Goal: Find specific page/section: Find specific page/section

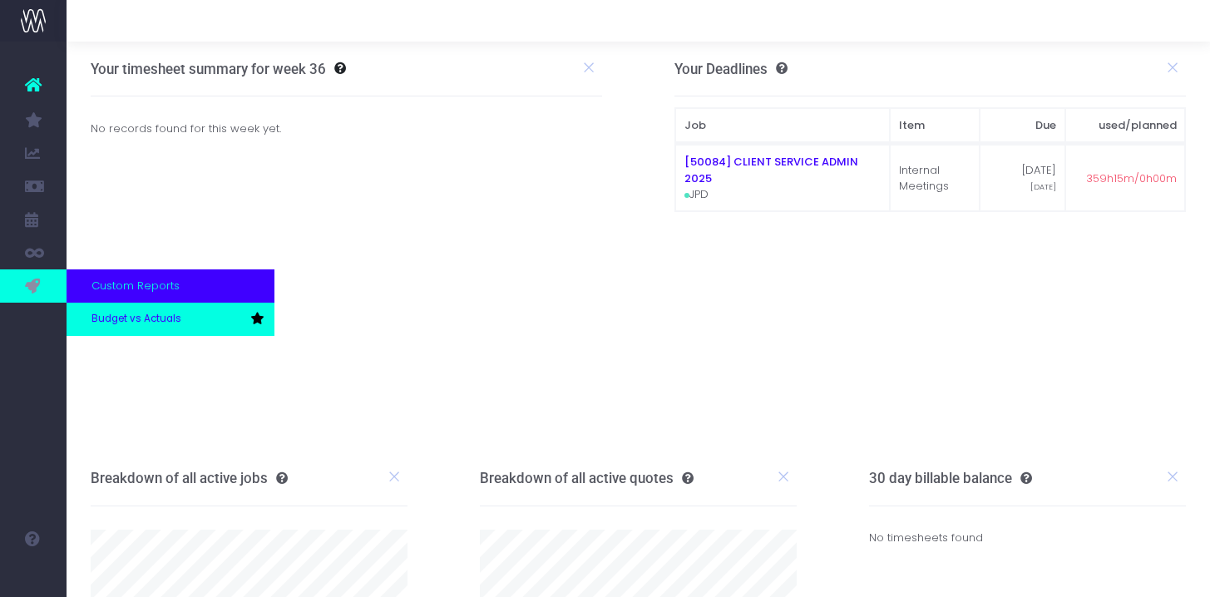
click at [131, 319] on span "Budget vs Actuals" at bounding box center [136, 319] width 90 height 15
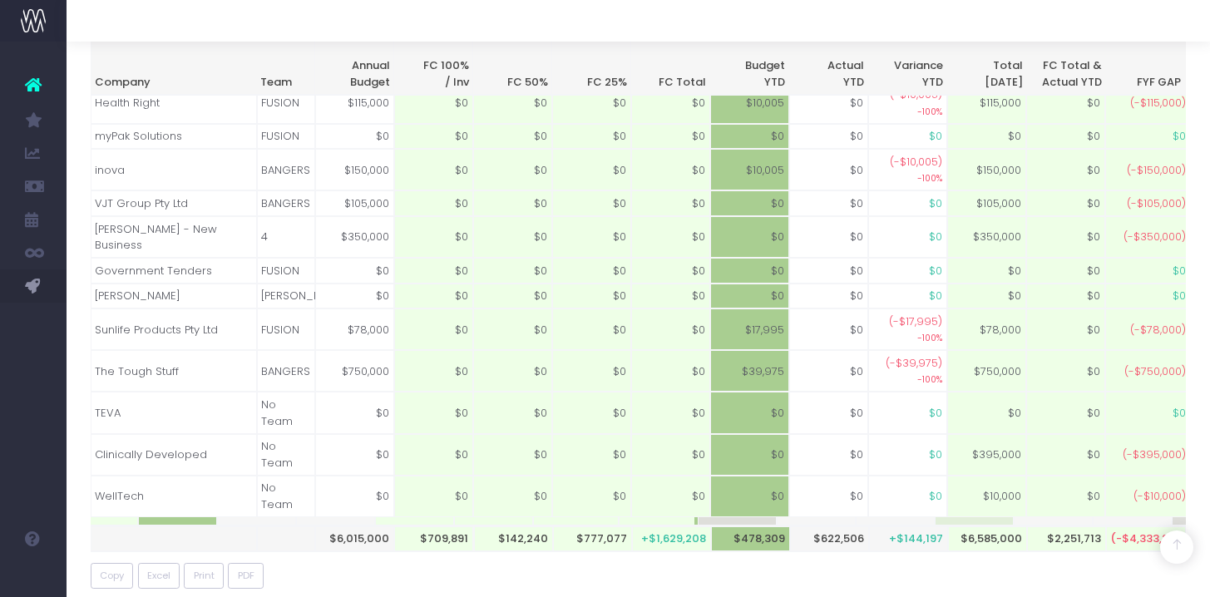
click at [34, 82] on icon at bounding box center [33, 85] width 17 height 22
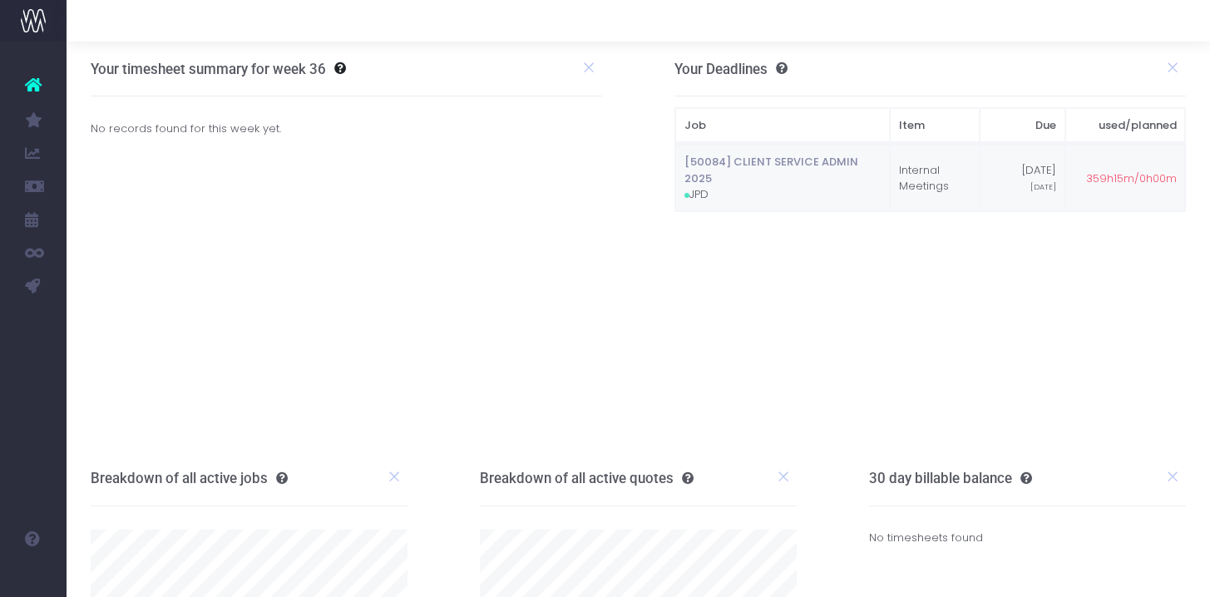
click at [754, 164] on link "[50084] CLIENT SERVICE ADMIN 2025" at bounding box center [771, 170] width 174 height 32
click at [36, 22] on img at bounding box center [33, 20] width 25 height 25
